Goal: Check status: Check status

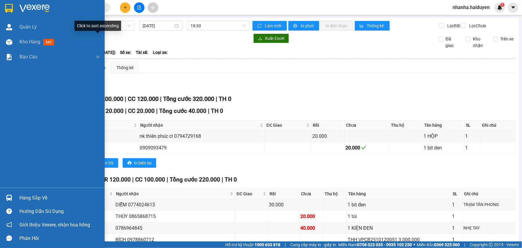
scroll to position [90, 0]
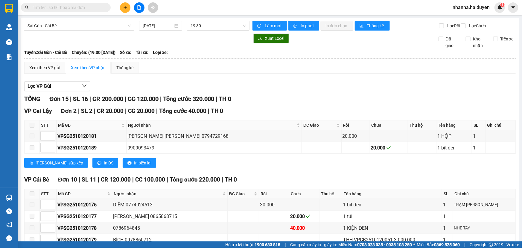
click at [98, 11] on span at bounding box center [66, 7] width 90 height 9
click at [98, 7] on input "text" at bounding box center [68, 7] width 71 height 7
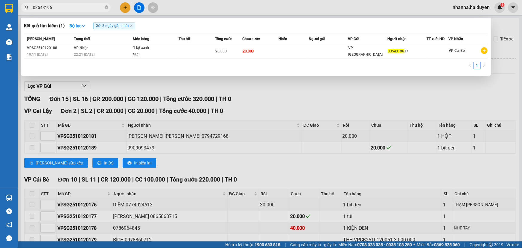
type input "03543196"
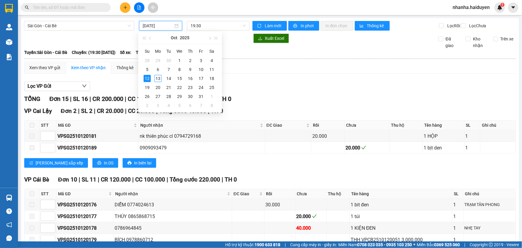
click at [160, 29] on input "[DATE]" at bounding box center [158, 25] width 31 height 7
click at [158, 78] on div "13" at bounding box center [157, 78] width 7 height 7
type input "13/10/2025"
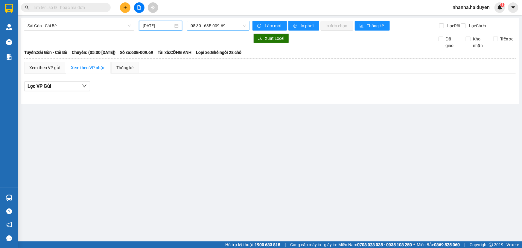
click at [208, 29] on span "05:30 - 63E-009.69" at bounding box center [217, 25] width 55 height 9
click at [227, 26] on span "05:30 - 63E-009.69" at bounding box center [217, 25] width 55 height 9
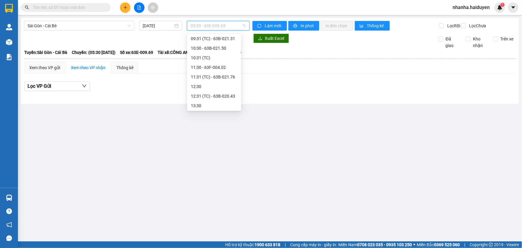
scroll to position [77, 0]
